Goal: Navigation & Orientation: Find specific page/section

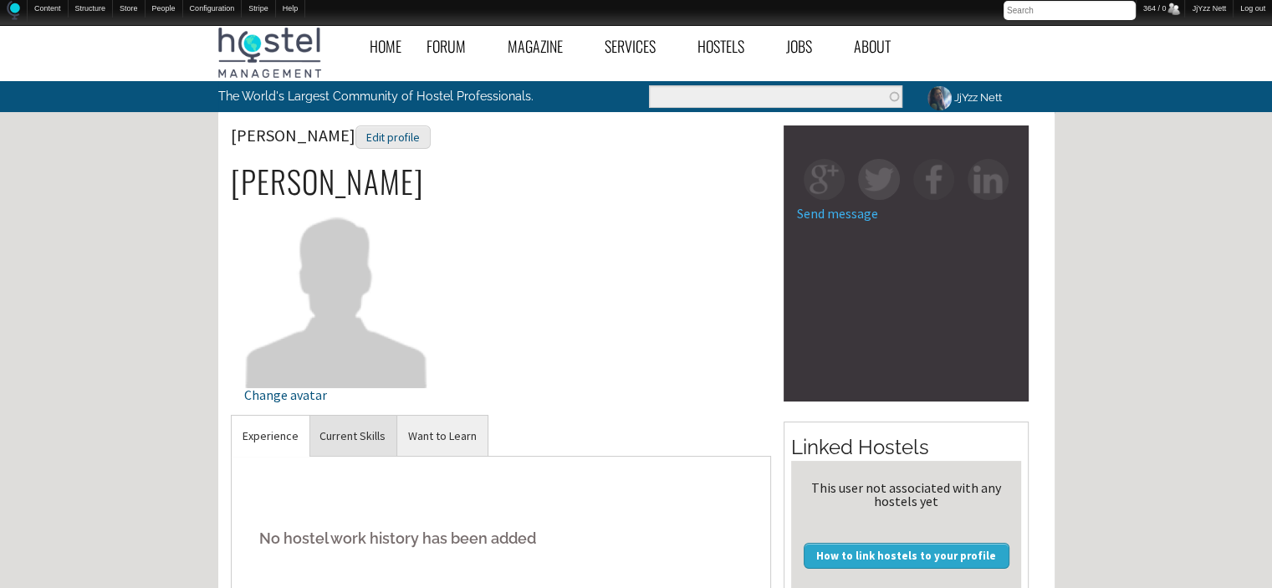
click at [374, 438] on link "Current Skills" at bounding box center [352, 435] width 88 height 41
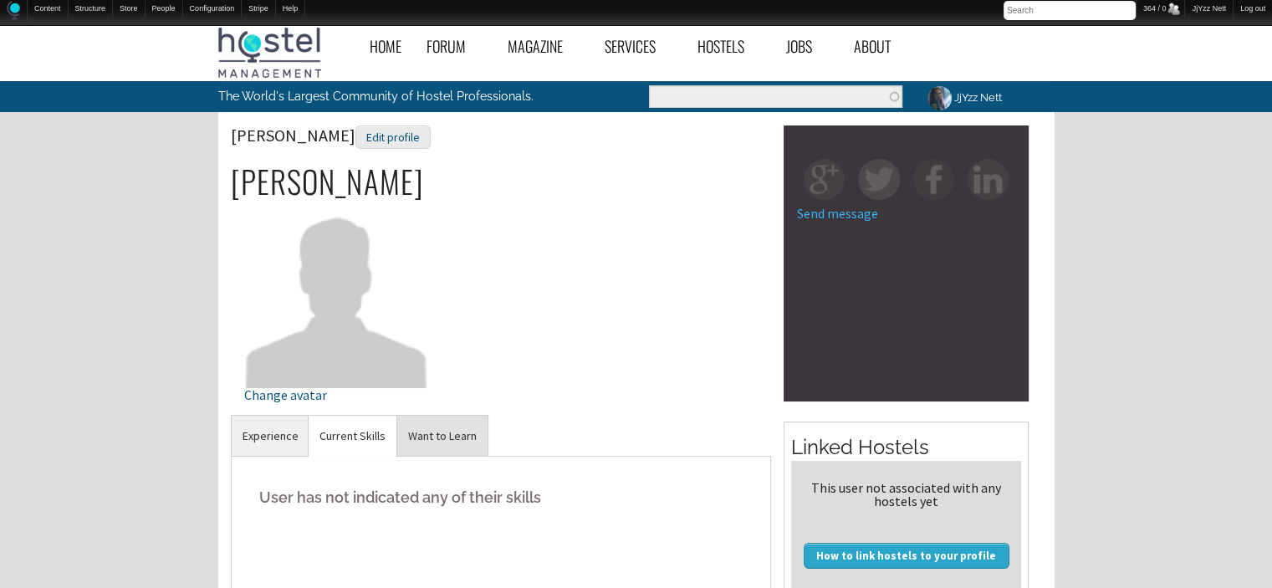
click at [427, 441] on link "Want to Learn" at bounding box center [442, 435] width 90 height 41
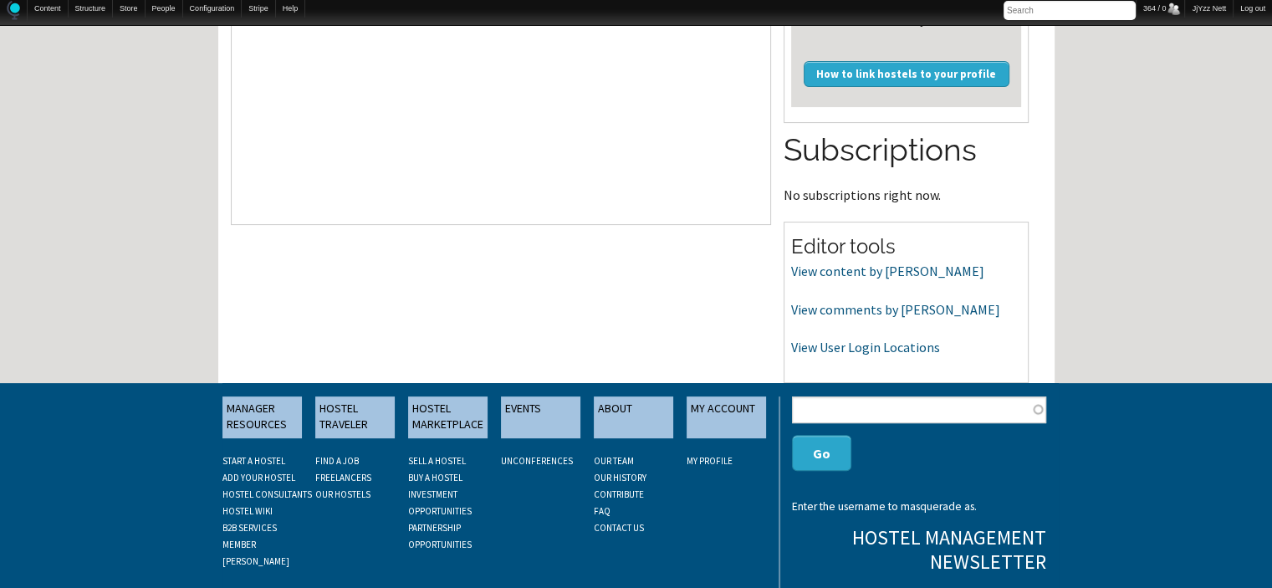
scroll to position [502, 0]
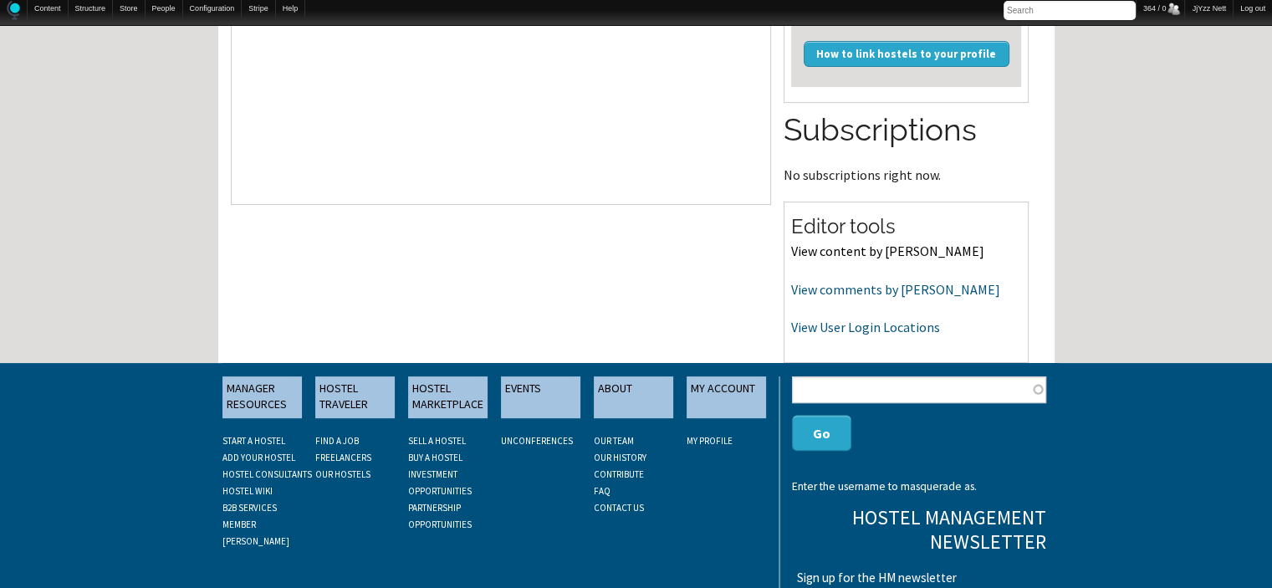
click at [876, 256] on link "View content by Luz Gallardo" at bounding box center [887, 250] width 193 height 17
click at [813, 293] on link "View comments by [PERSON_NAME]" at bounding box center [895, 289] width 209 height 17
click at [859, 328] on link "View User Login Locations" at bounding box center [865, 327] width 149 height 17
click at [816, 288] on link "View comments by Luz Gallardo" at bounding box center [895, 289] width 209 height 17
click at [821, 329] on link "View User Login Locations" at bounding box center [865, 327] width 149 height 17
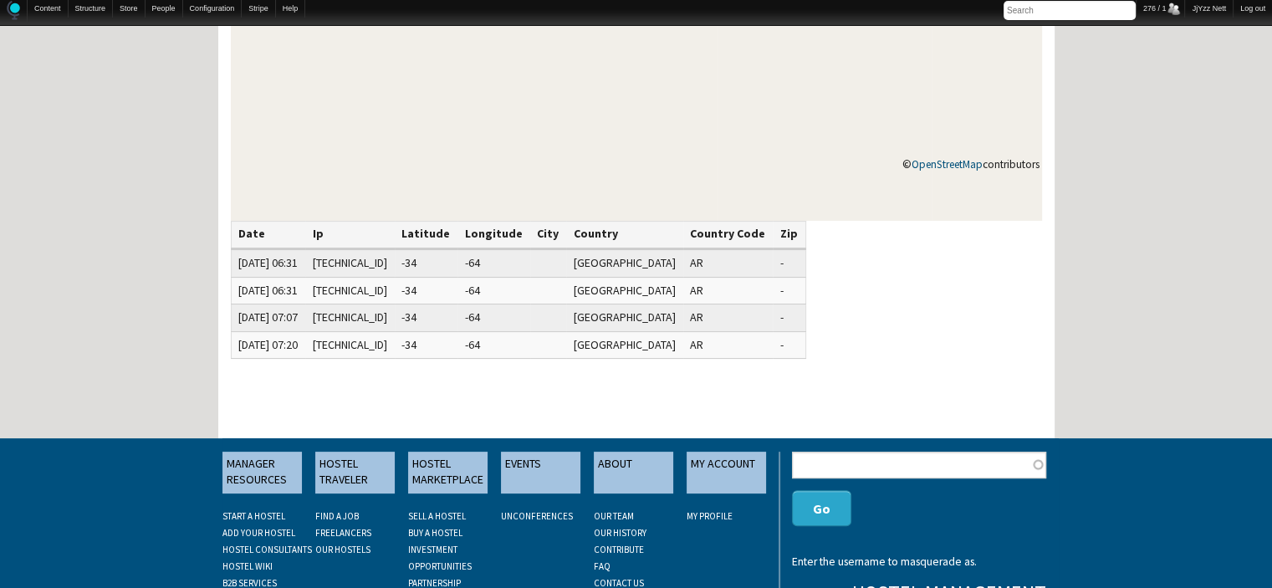
scroll to position [368, 0]
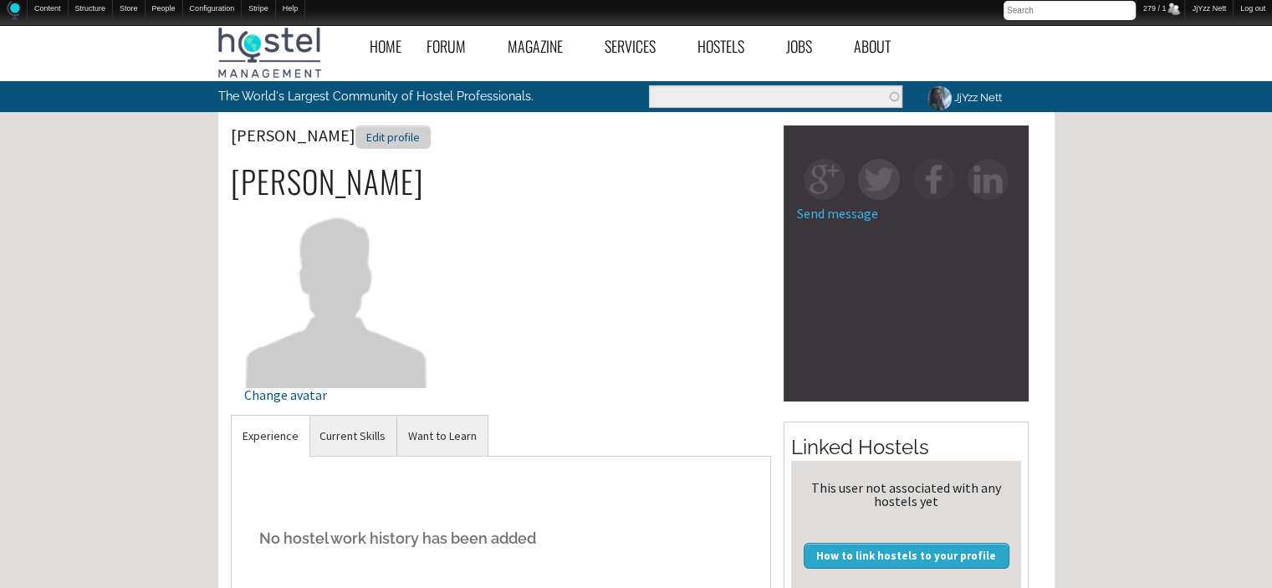
click at [368, 140] on div "Edit profile" at bounding box center [392, 137] width 75 height 24
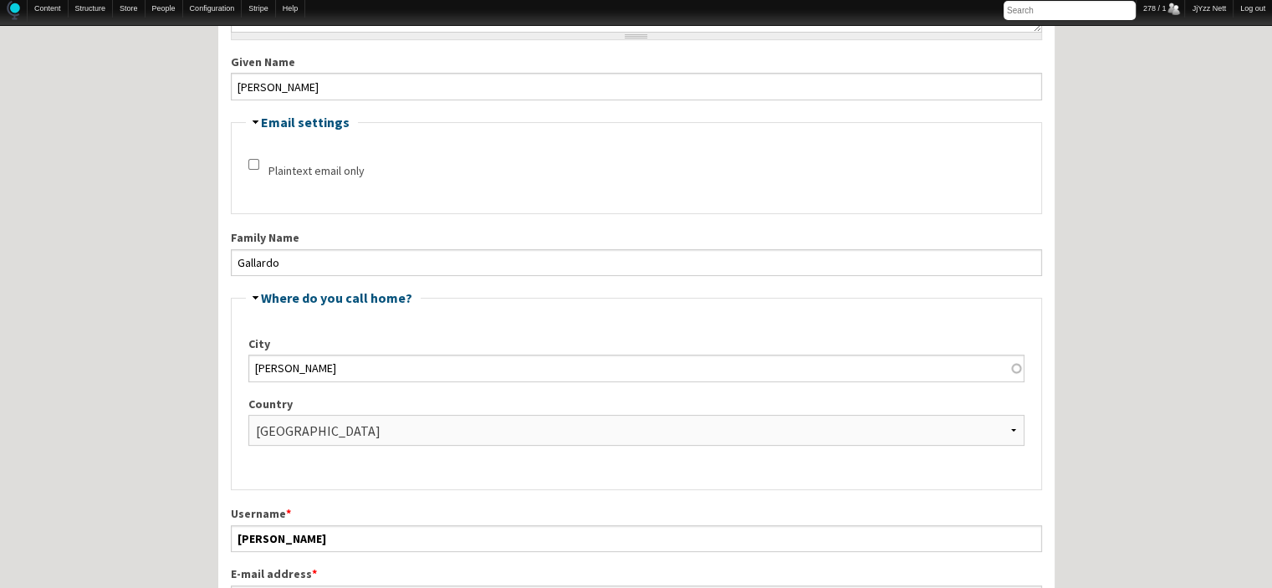
scroll to position [334, 0]
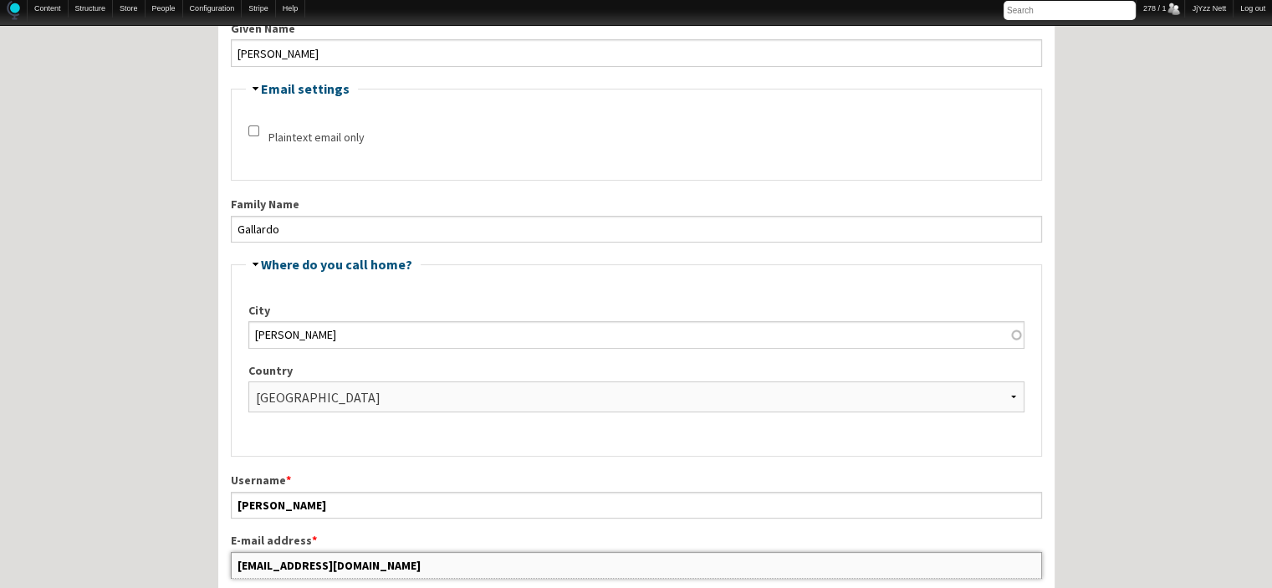
drag, startPoint x: 408, startPoint y: 558, endPoint x: 181, endPoint y: 554, distance: 227.4
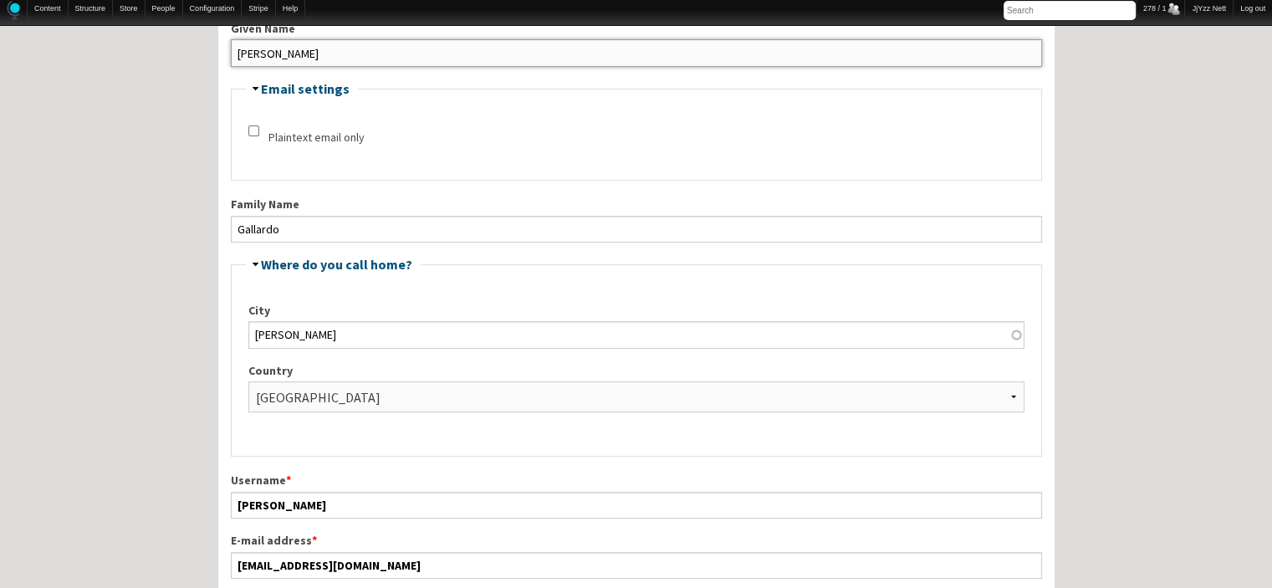
drag, startPoint x: 308, startPoint y: 49, endPoint x: 202, endPoint y: 64, distance: 106.3
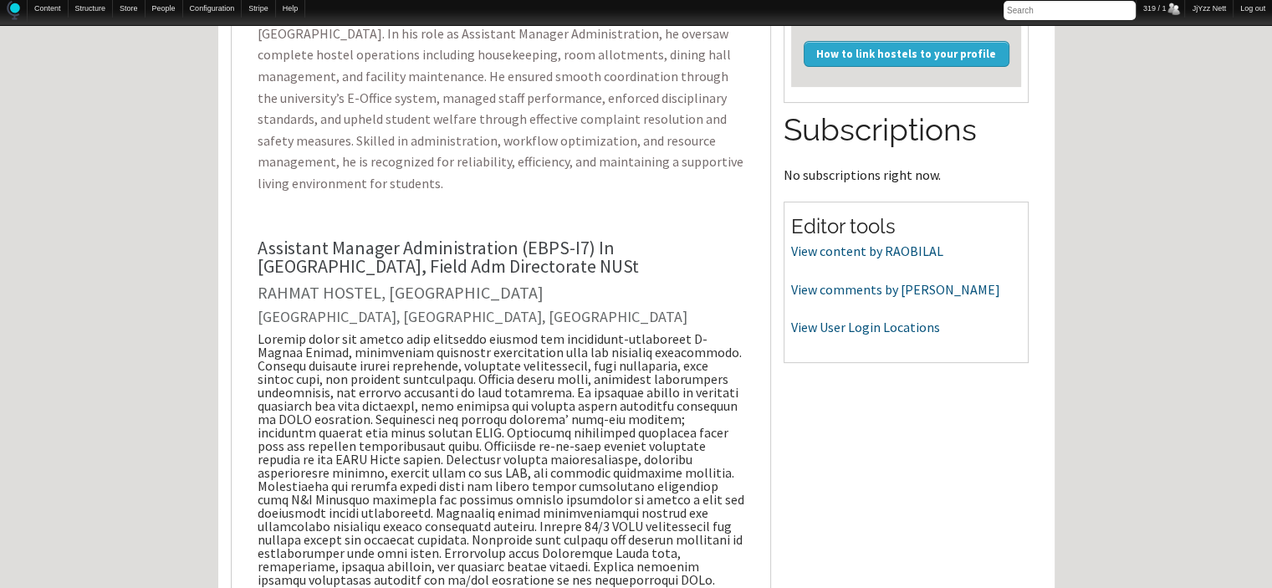
scroll to position [535, 0]
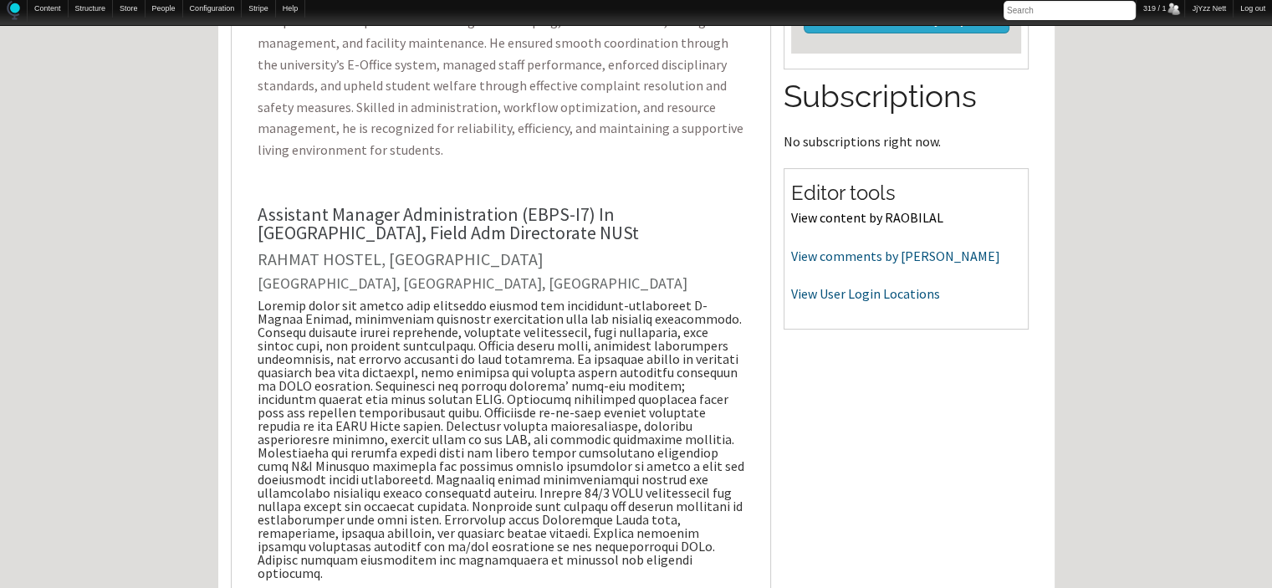
click at [824, 223] on link "View content by RAOBILAL" at bounding box center [867, 217] width 152 height 17
click at [853, 255] on link "View comments by [PERSON_NAME]" at bounding box center [895, 255] width 209 height 17
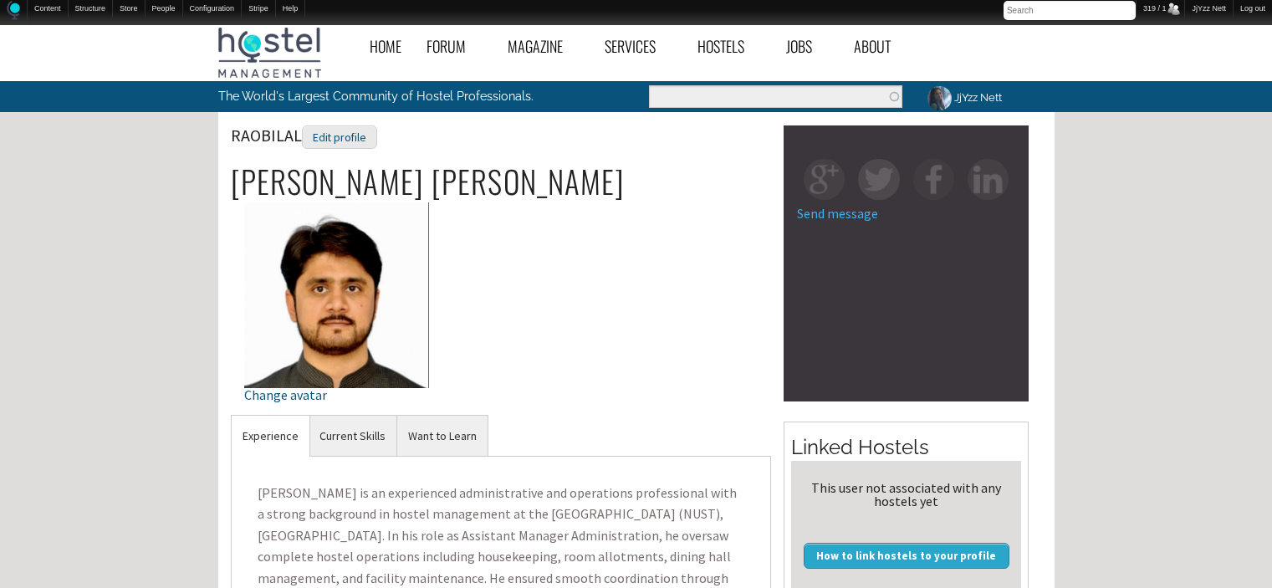
scroll to position [535, 0]
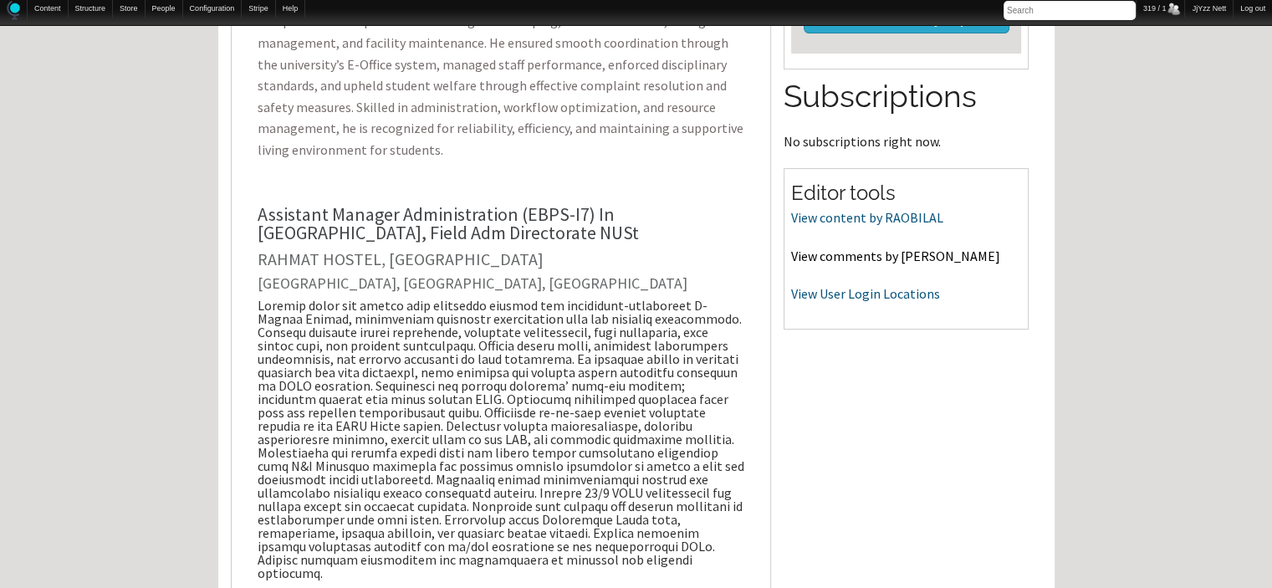
click at [856, 252] on link "View comments by [PERSON_NAME]" at bounding box center [895, 255] width 209 height 17
click at [844, 293] on link "View User Login Locations" at bounding box center [865, 293] width 149 height 17
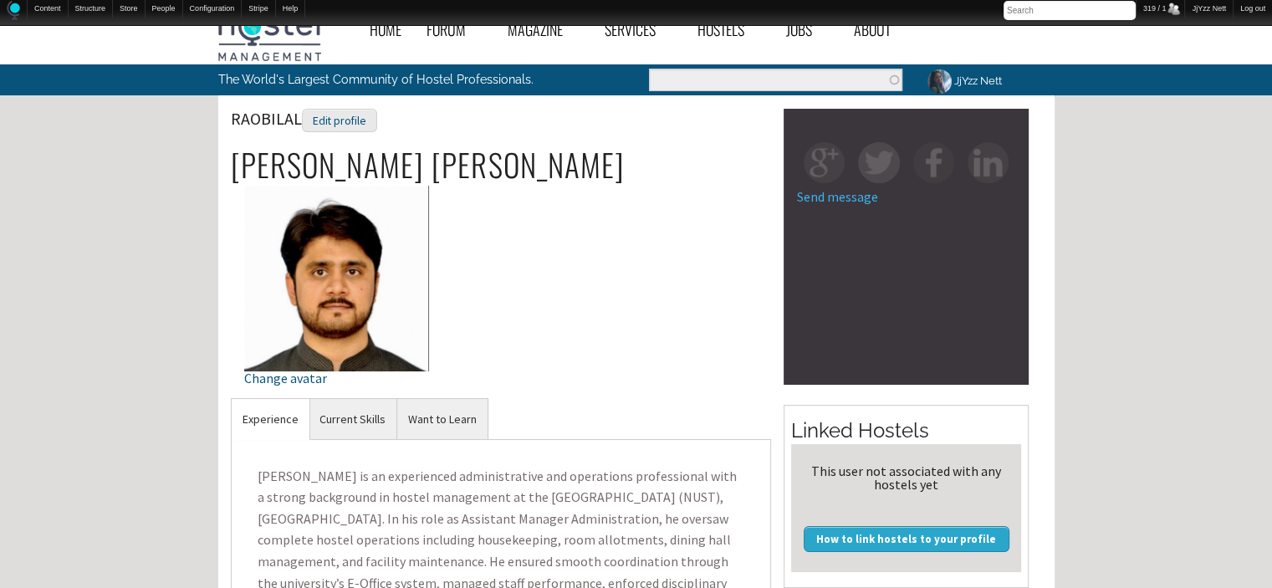
scroll to position [18, 0]
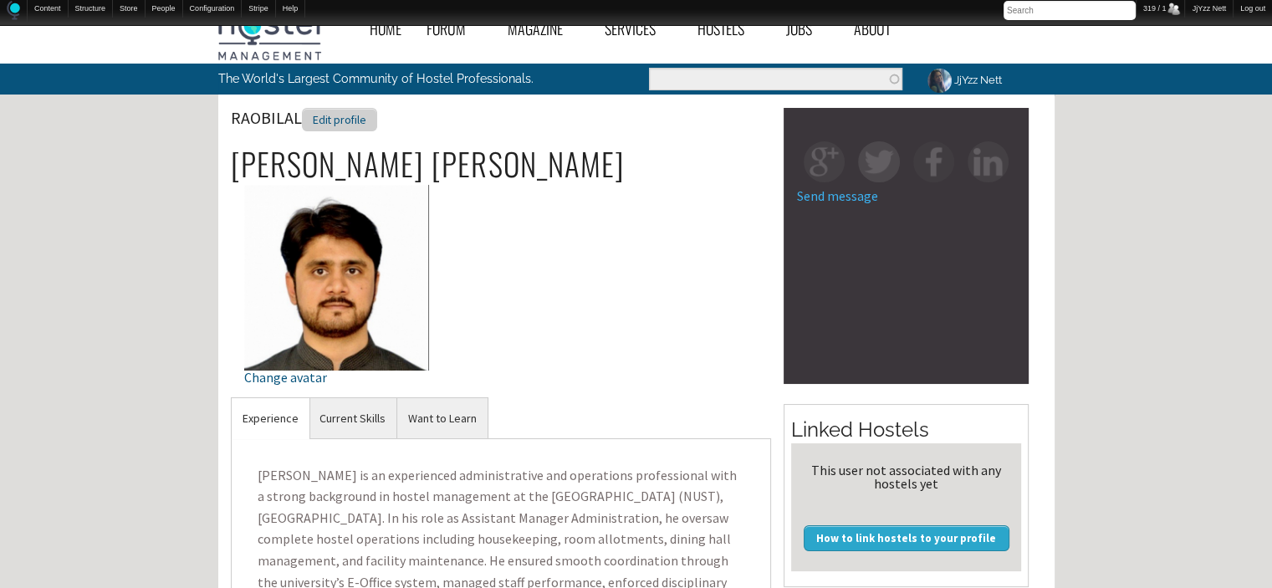
click at [324, 112] on div "Edit profile" at bounding box center [339, 120] width 75 height 24
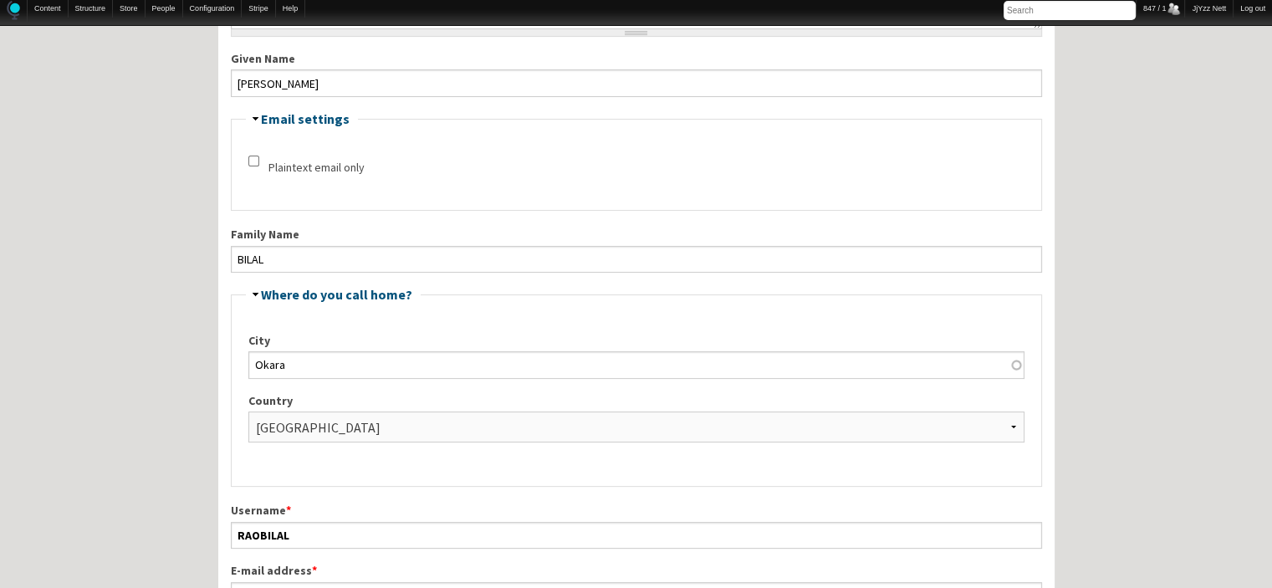
scroll to position [334, 0]
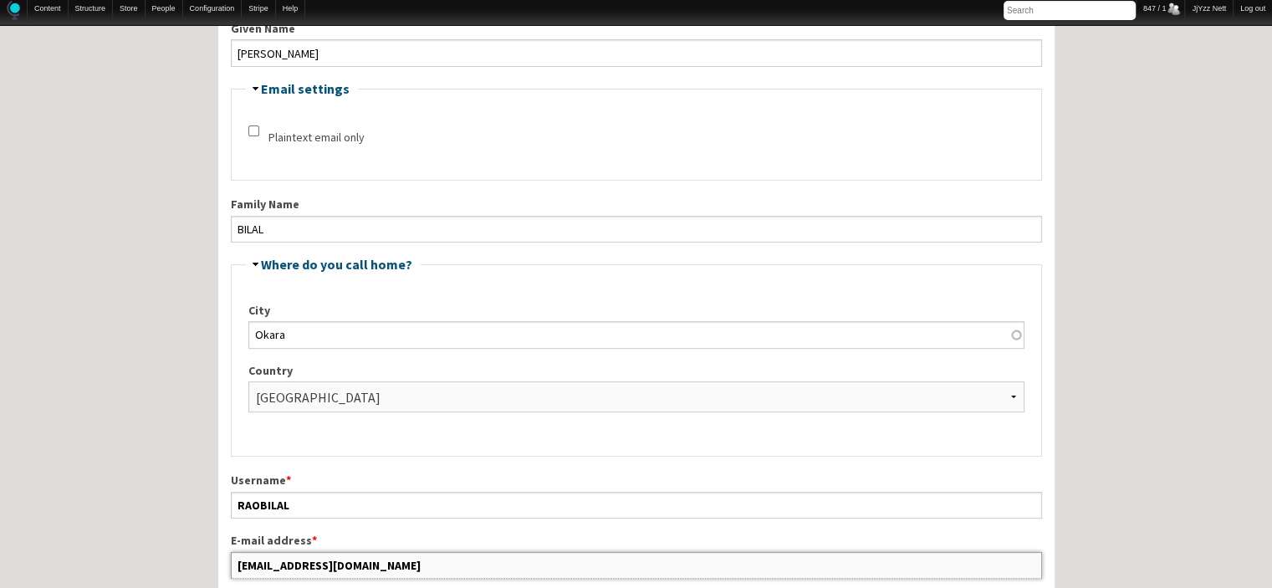
drag, startPoint x: 371, startPoint y: 560, endPoint x: 226, endPoint y: 533, distance: 147.9
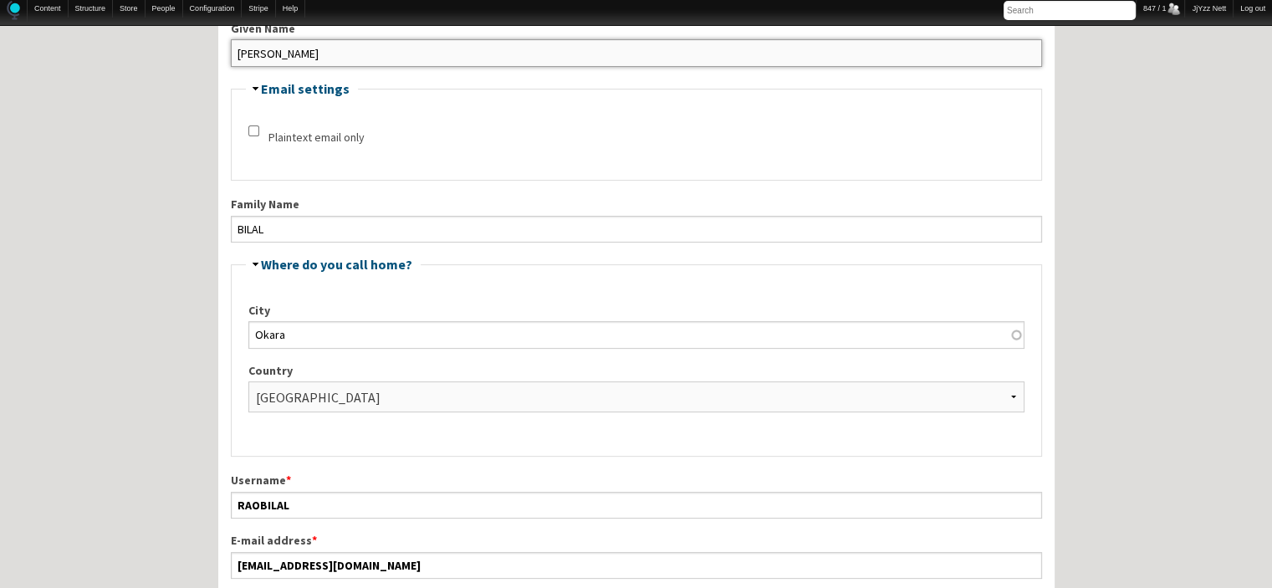
drag, startPoint x: 264, startPoint y: 50, endPoint x: 188, endPoint y: 55, distance: 76.2
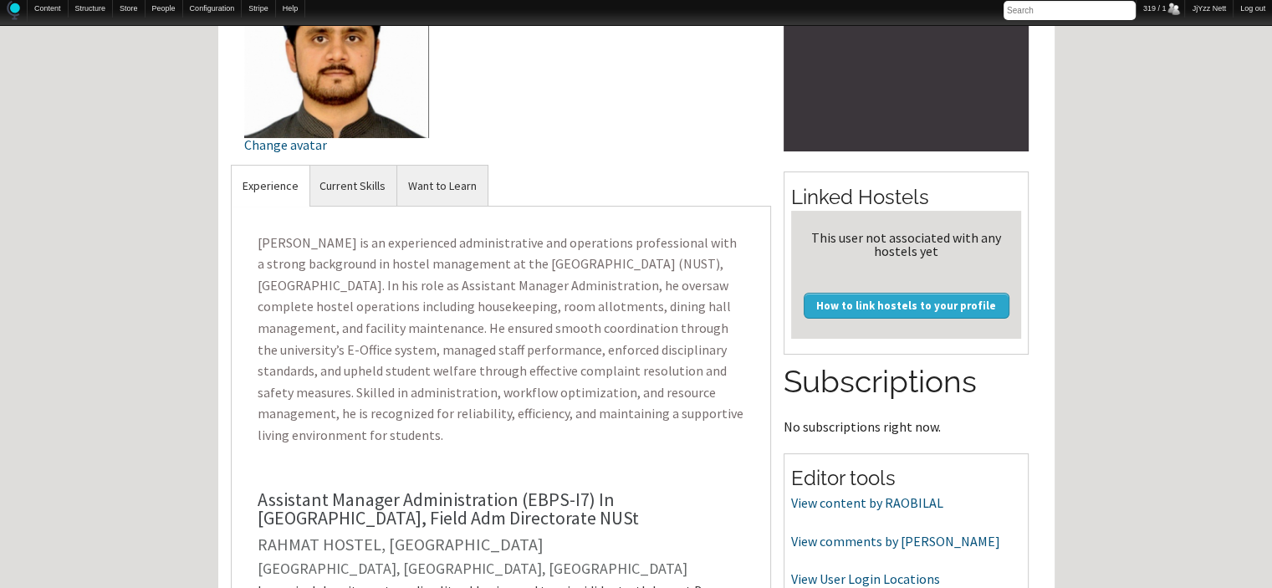
scroll to position [252, 0]
